Goal: Information Seeking & Learning: Learn about a topic

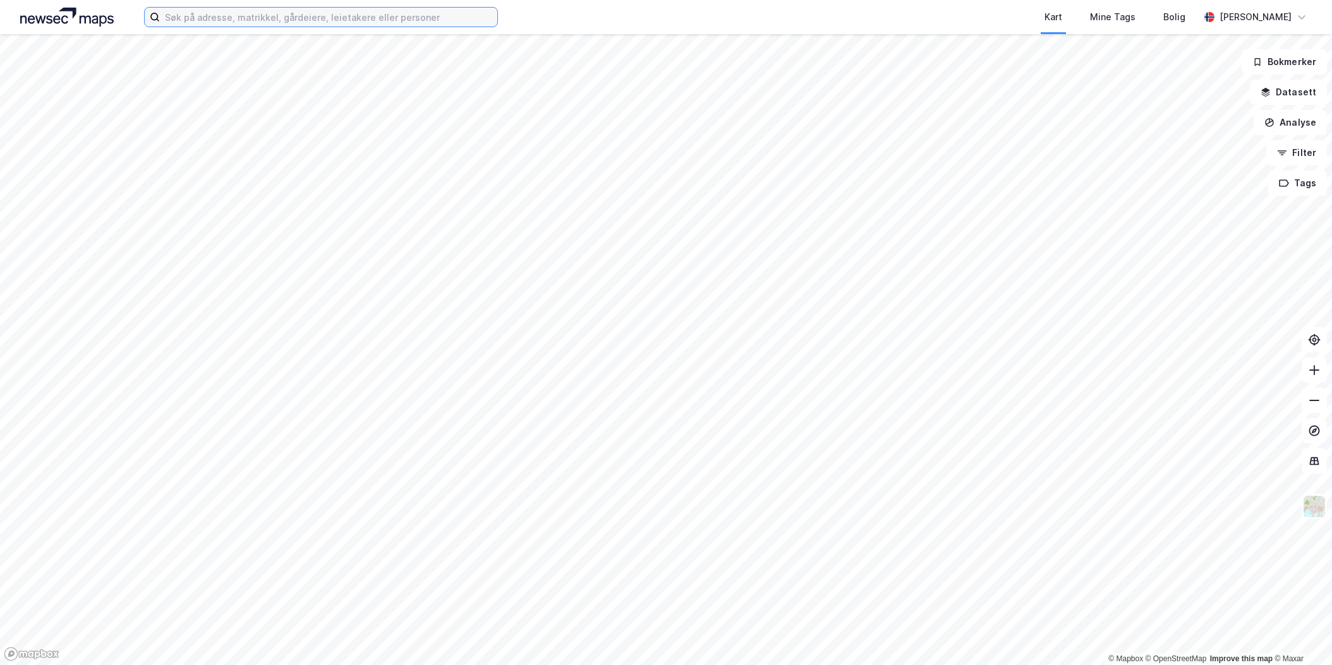
click at [311, 17] on input at bounding box center [328, 17] width 337 height 19
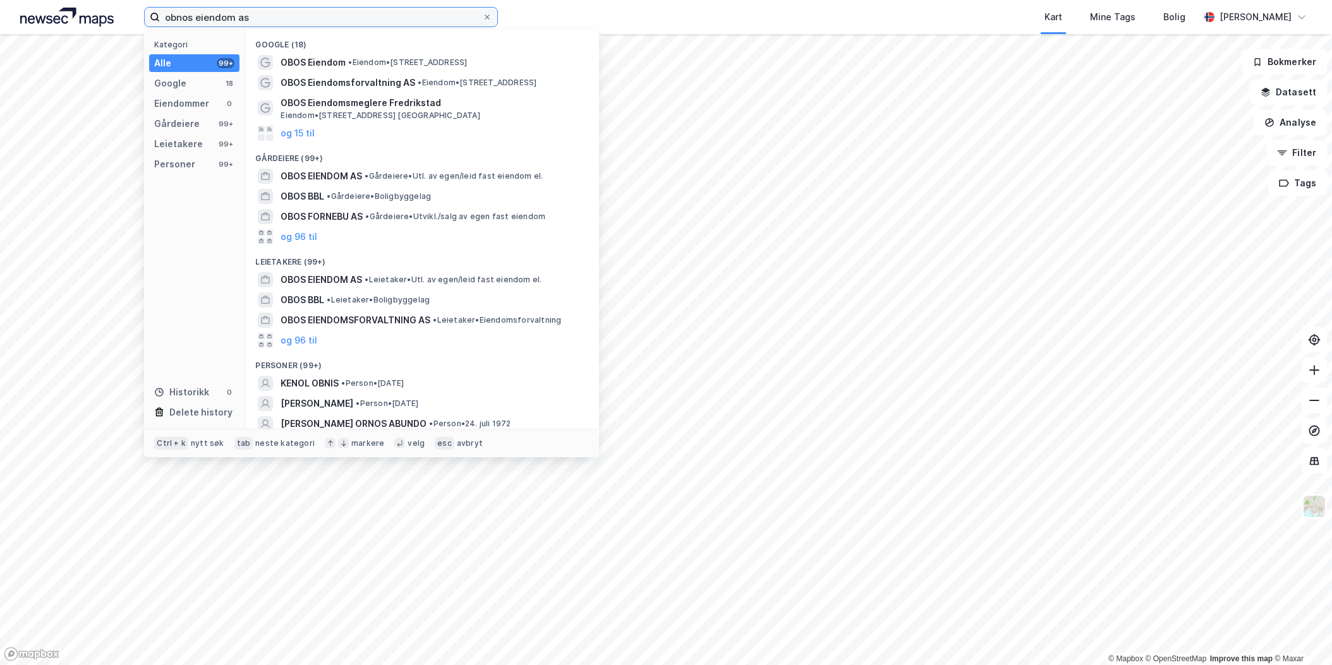
click at [179, 20] on input "obnos eiendom as" at bounding box center [321, 17] width 322 height 19
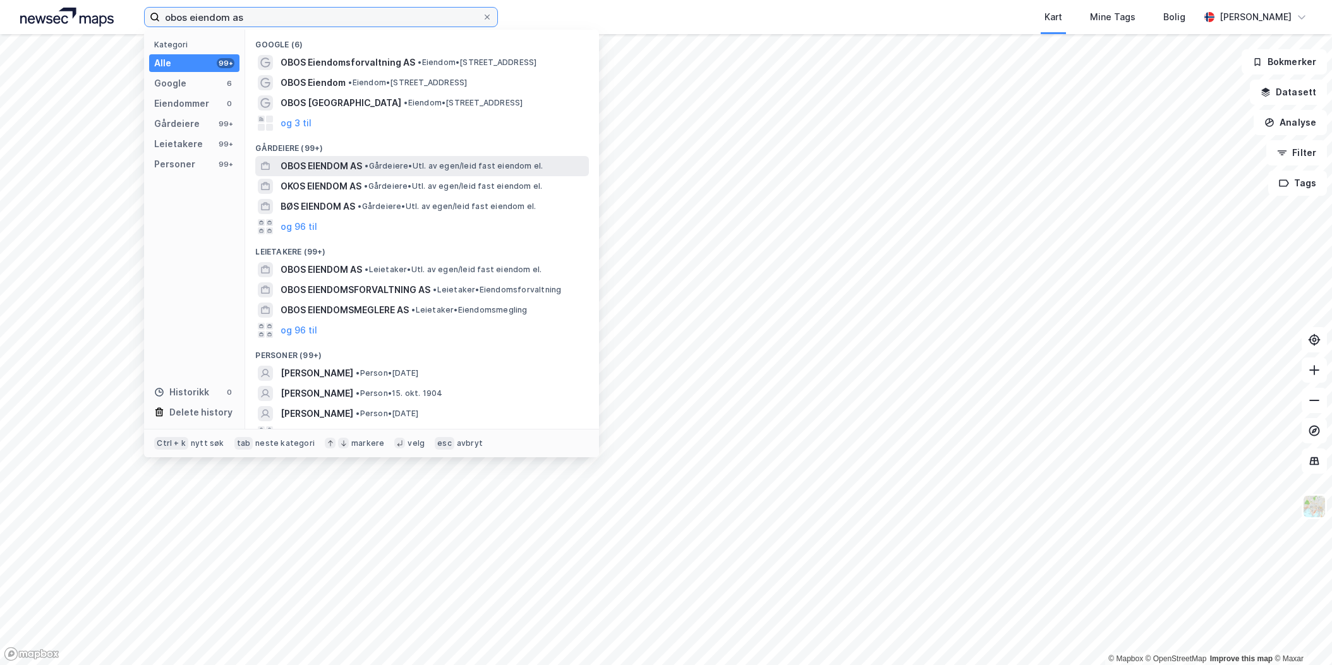
type input "obos eiendom as"
click at [330, 167] on span "OBOS EIENDOM AS" at bounding box center [322, 166] width 82 height 15
